Goal: Check status: Check status

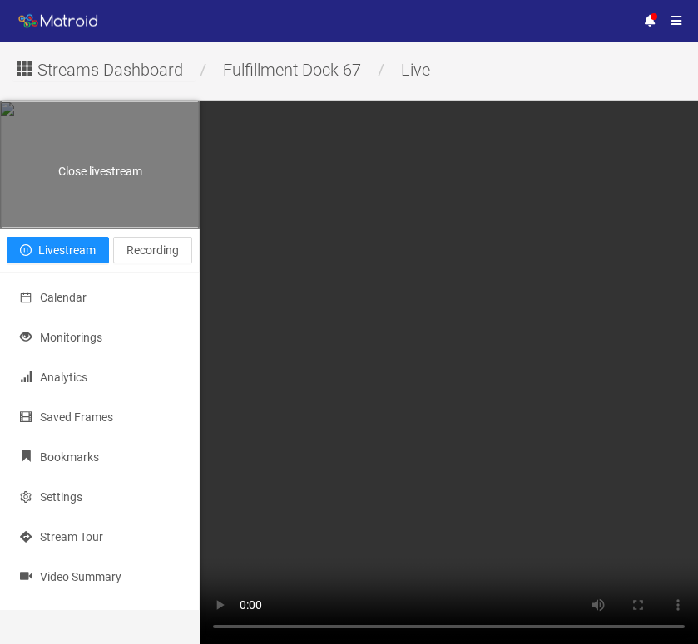
click at [116, 178] on span "Close livestream" at bounding box center [100, 171] width 84 height 13
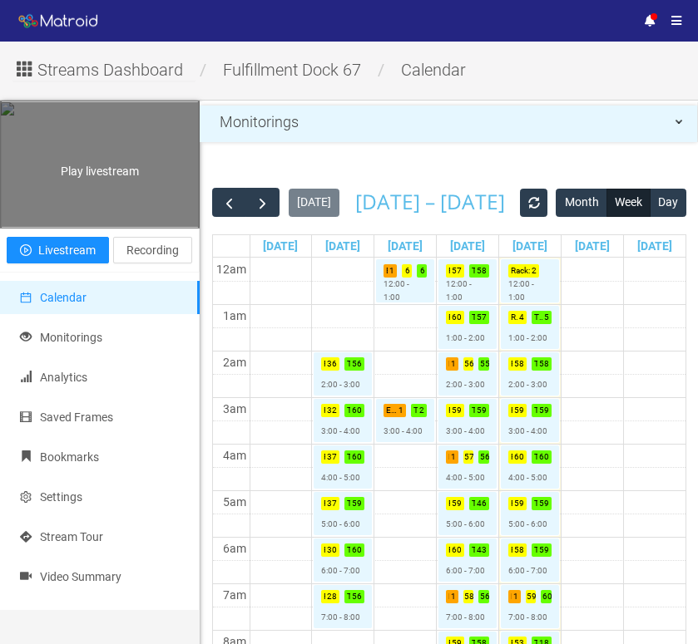
click at [131, 186] on div "Play livestream" at bounding box center [100, 164] width 198 height 125
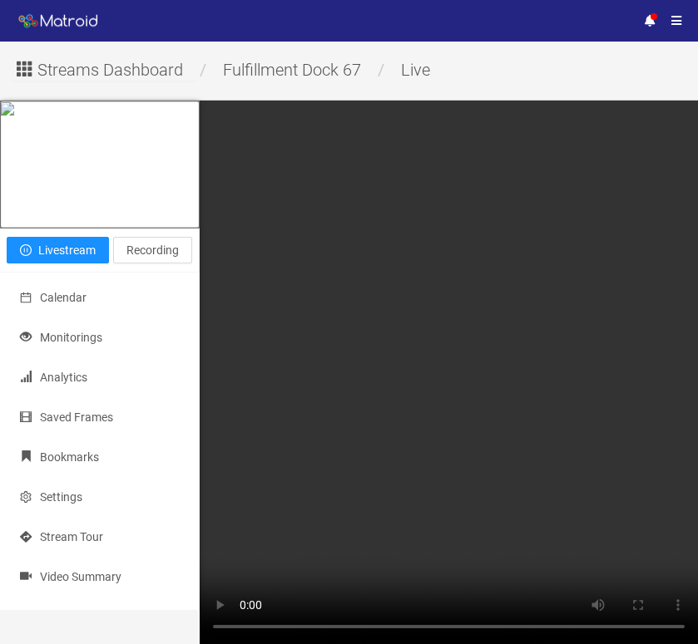
click at [665, 87] on div "Streams Dashboard / Fulfillment Dock 67 / live Close livestream Livestream Reco…" at bounding box center [349, 393] width 698 height 703
